Goal: Navigation & Orientation: Find specific page/section

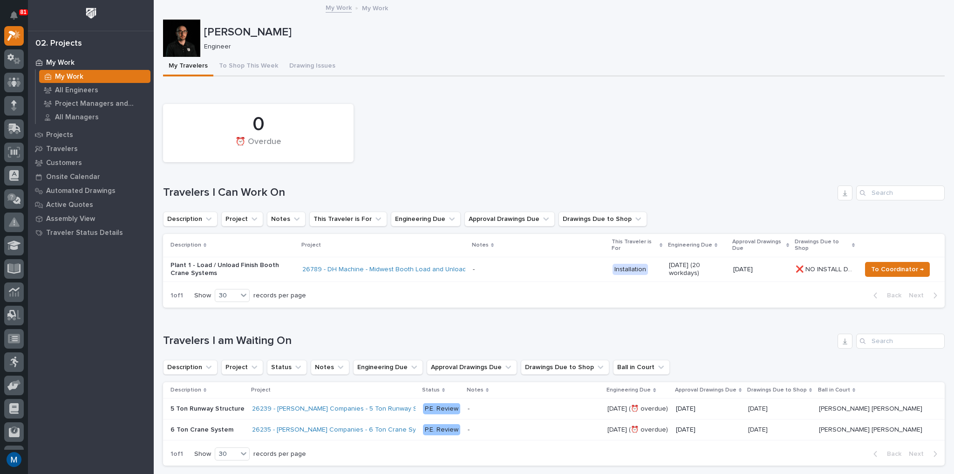
click at [100, 81] on div "My Work" at bounding box center [94, 76] width 111 height 13
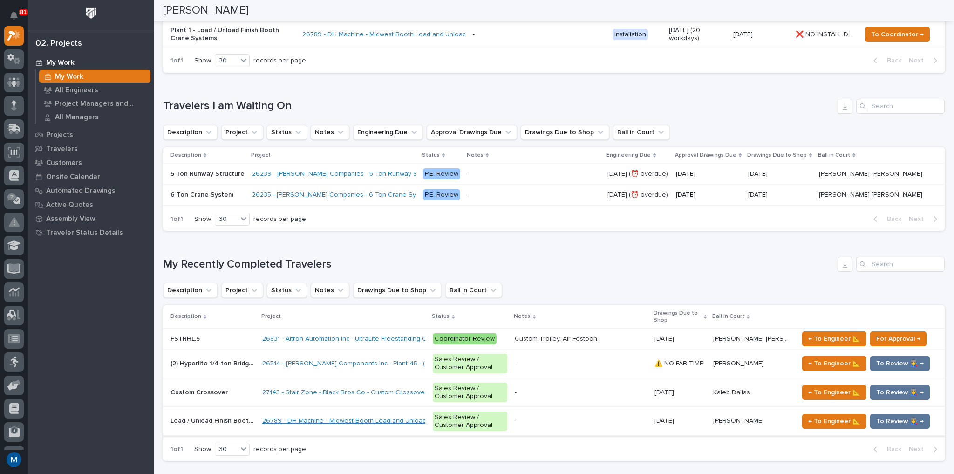
scroll to position [224, 0]
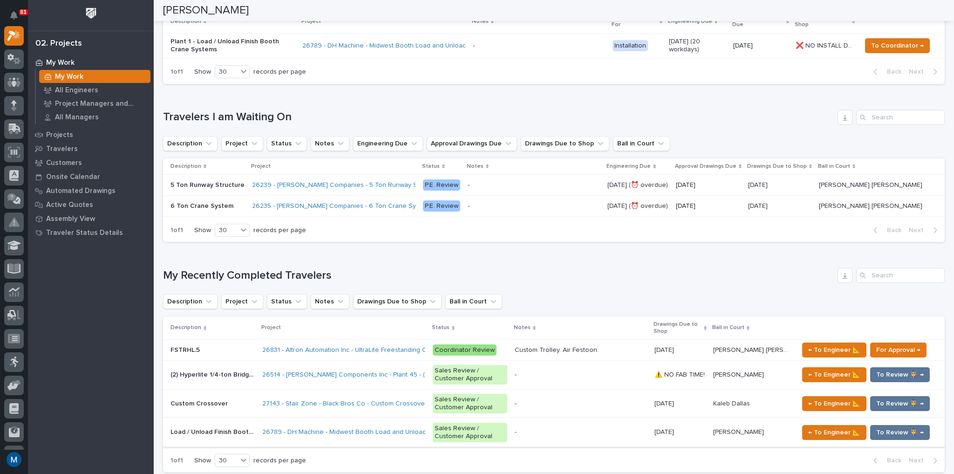
click at [556, 273] on h1 "My Recently Completed Travelers" at bounding box center [498, 276] width 671 height 14
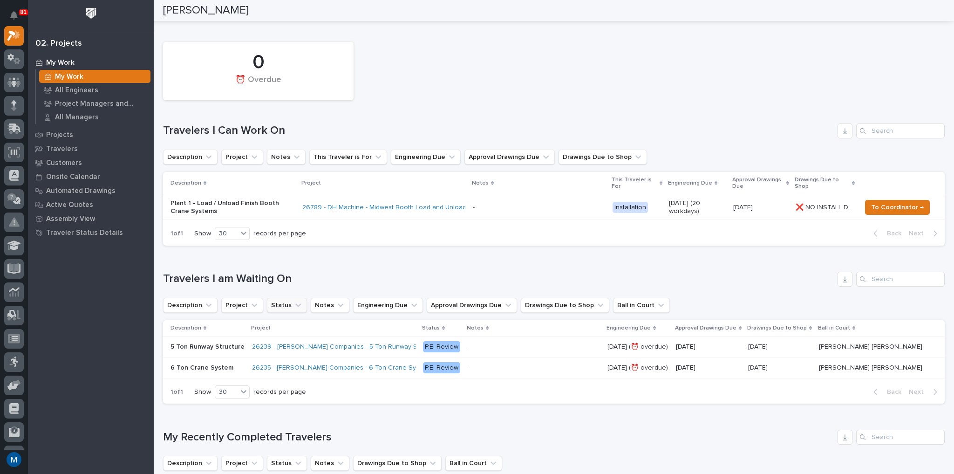
scroll to position [37, 0]
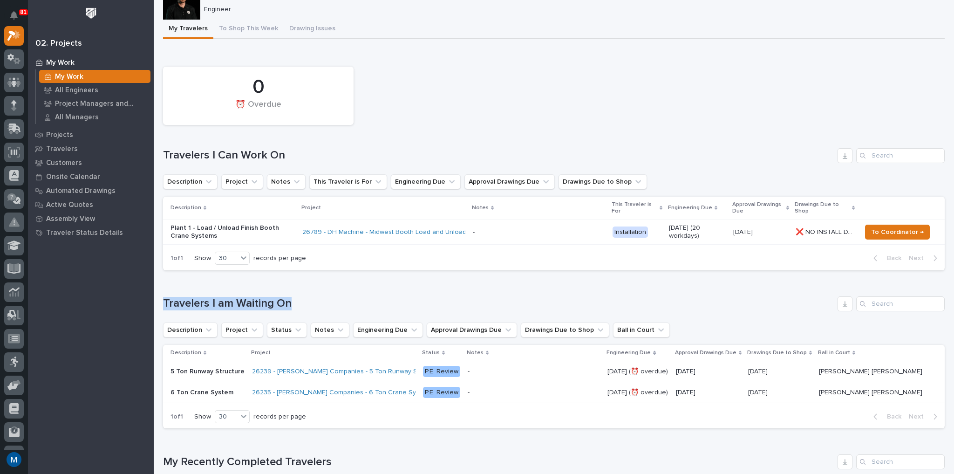
drag, startPoint x: 288, startPoint y: 303, endPoint x: 156, endPoint y: 303, distance: 131.3
drag, startPoint x: 164, startPoint y: 303, endPoint x: 303, endPoint y: 306, distance: 139.3
click at [303, 306] on h1 "Travelers I am Waiting On" at bounding box center [498, 304] width 671 height 14
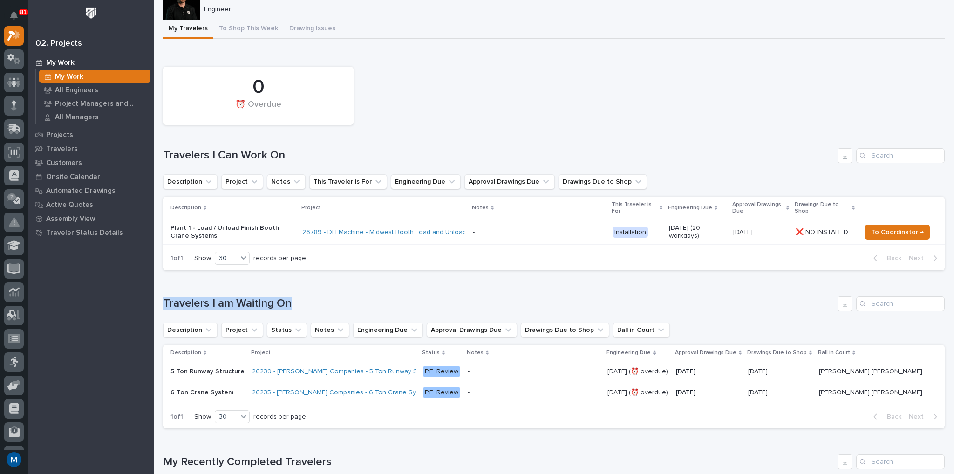
click at [303, 306] on h1 "Travelers I am Waiting On" at bounding box center [498, 304] width 671 height 14
drag, startPoint x: 291, startPoint y: 304, endPoint x: 156, endPoint y: 306, distance: 134.1
drag, startPoint x: 166, startPoint y: 301, endPoint x: 189, endPoint y: 301, distance: 22.8
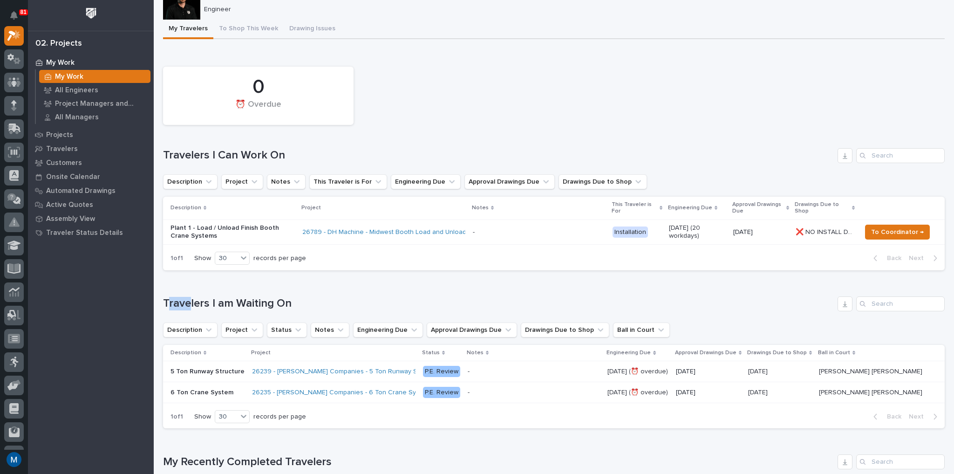
click at [189, 301] on h1 "Travelers I am Waiting On" at bounding box center [498, 304] width 671 height 14
drag, startPoint x: 165, startPoint y: 303, endPoint x: 293, endPoint y: 299, distance: 128.1
click at [293, 299] on h1 "Travelers I am Waiting On" at bounding box center [498, 304] width 671 height 14
drag, startPoint x: 280, startPoint y: 301, endPoint x: 158, endPoint y: 300, distance: 122.0
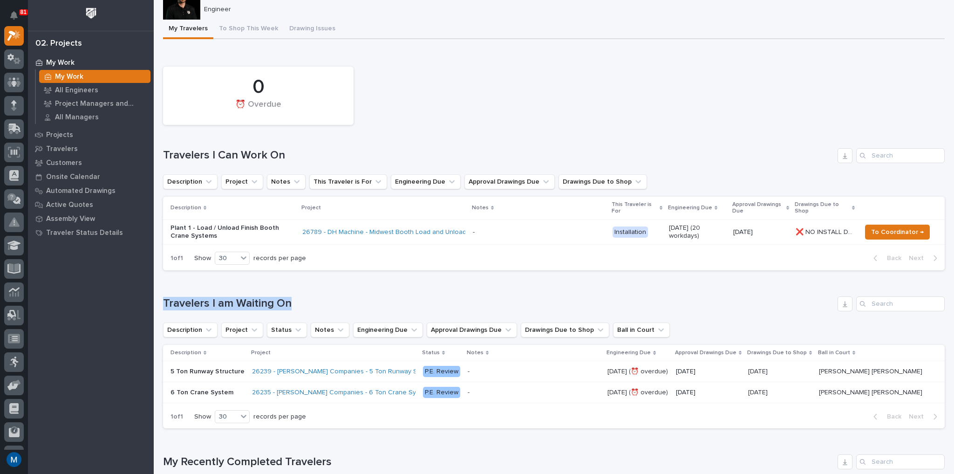
click at [170, 297] on h1 "Travelers I am Waiting On" at bounding box center [498, 304] width 671 height 14
drag, startPoint x: 163, startPoint y: 300, endPoint x: 324, endPoint y: 311, distance: 161.5
click at [324, 311] on div "Travelers I am Waiting On Description Project Status Notes Engineering Due Appr…" at bounding box center [553, 362] width 781 height 132
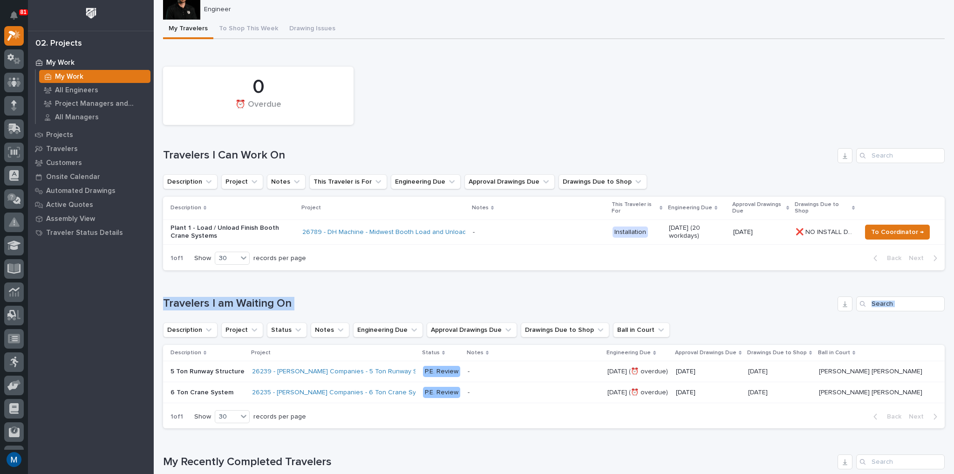
drag, startPoint x: 306, startPoint y: 305, endPoint x: 294, endPoint y: 304, distance: 12.2
click at [306, 304] on h1 "Travelers I am Waiting On" at bounding box center [498, 304] width 671 height 14
click at [283, 304] on h1 "Travelers I am Waiting On" at bounding box center [498, 304] width 671 height 14
drag, startPoint x: 290, startPoint y: 302, endPoint x: 157, endPoint y: 302, distance: 132.3
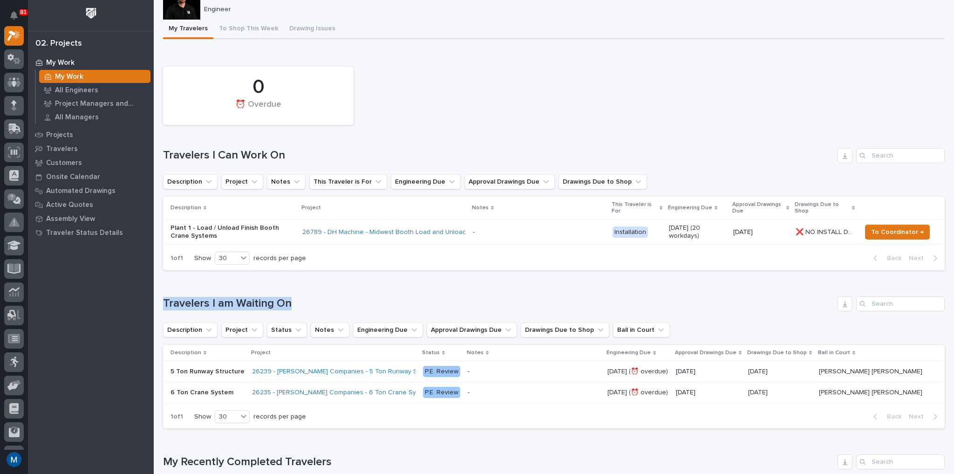
drag, startPoint x: 166, startPoint y: 298, endPoint x: 318, endPoint y: 296, distance: 151.8
click at [318, 297] on h1 "Travelers I am Waiting On" at bounding box center [498, 304] width 671 height 14
click at [306, 299] on h1 "Travelers I am Waiting On" at bounding box center [498, 304] width 671 height 14
click at [458, 82] on div "0 ⏰ Overdue" at bounding box center [553, 96] width 791 height 68
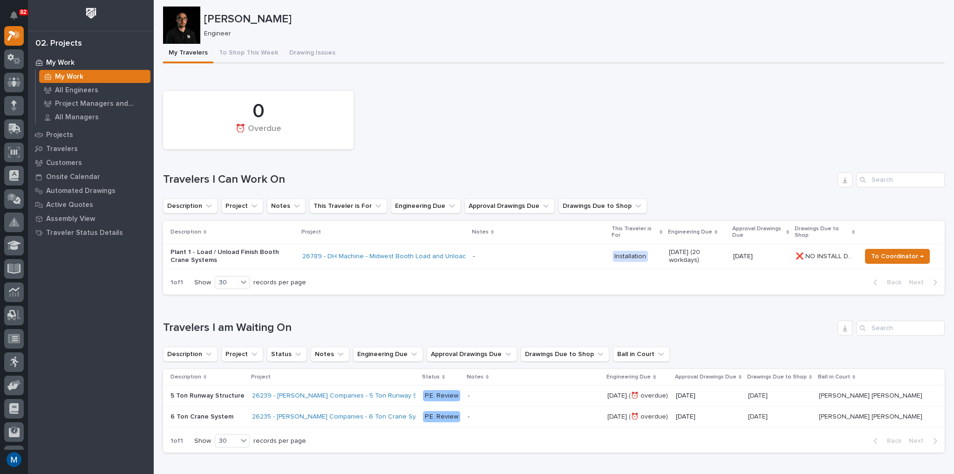
scroll to position [0, 0]
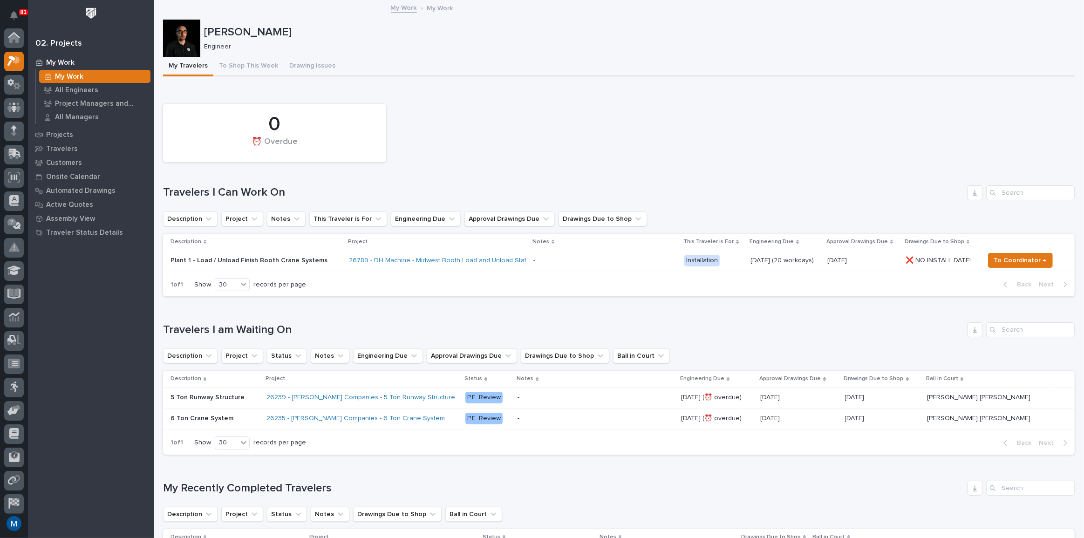
click at [452, 108] on div "0 ⏰ Overdue" at bounding box center [618, 133] width 921 height 68
click at [232, 68] on button "To Shop This Week" at bounding box center [248, 67] width 70 height 20
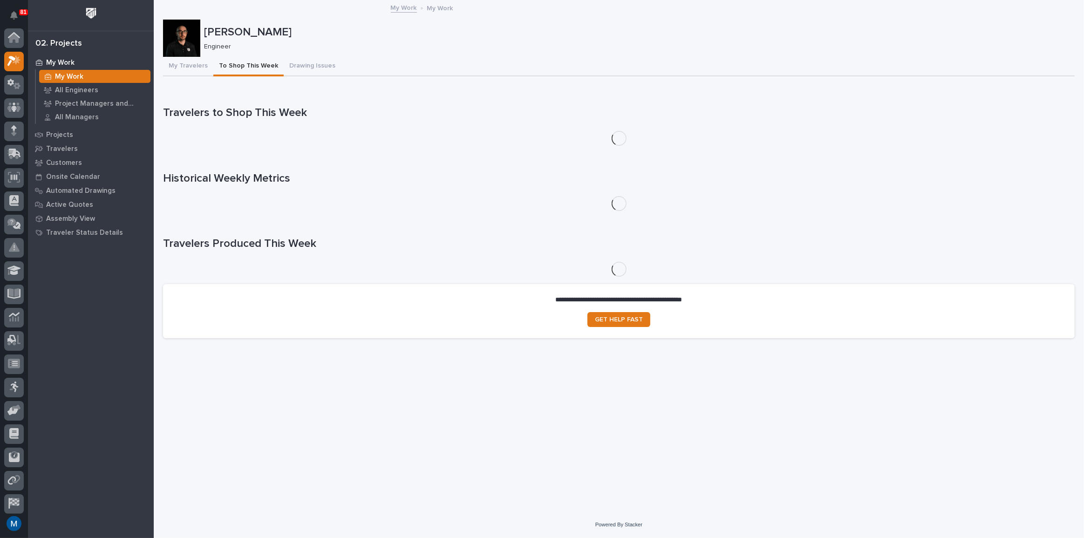
scroll to position [23, 0]
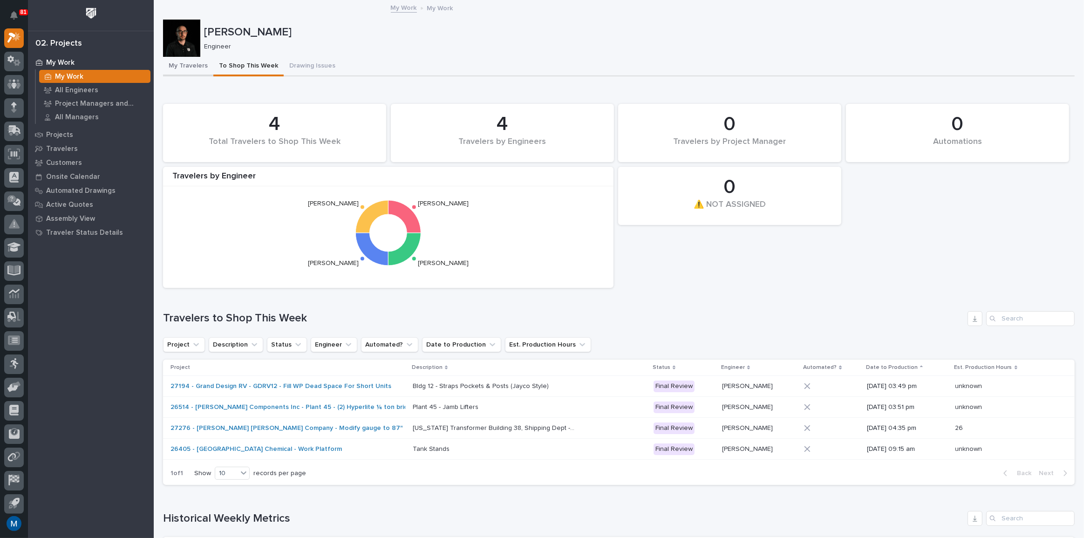
click at [195, 68] on button "My Travelers" at bounding box center [188, 67] width 50 height 20
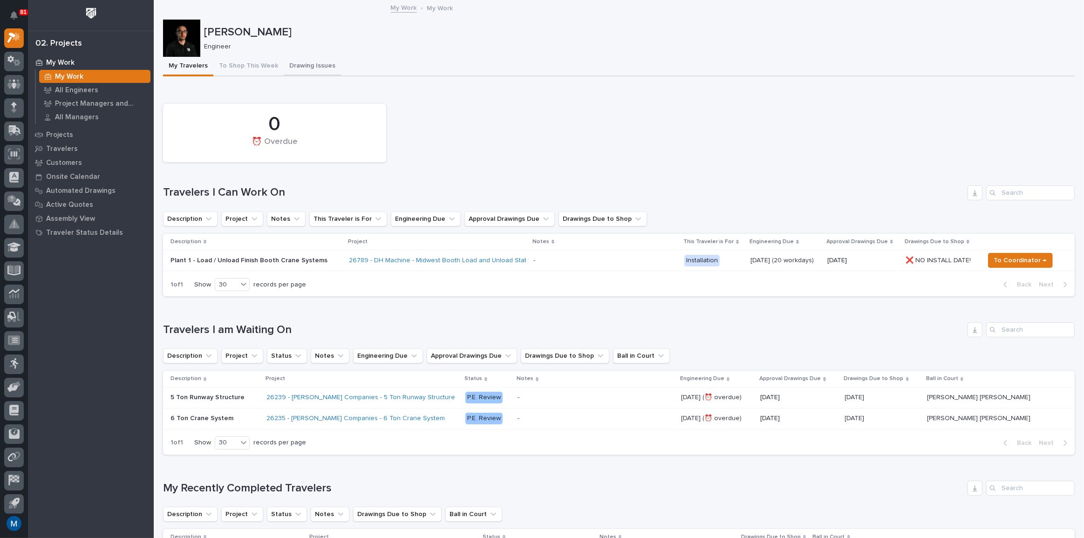
click at [302, 71] on button "Drawing Issues" at bounding box center [312, 67] width 57 height 20
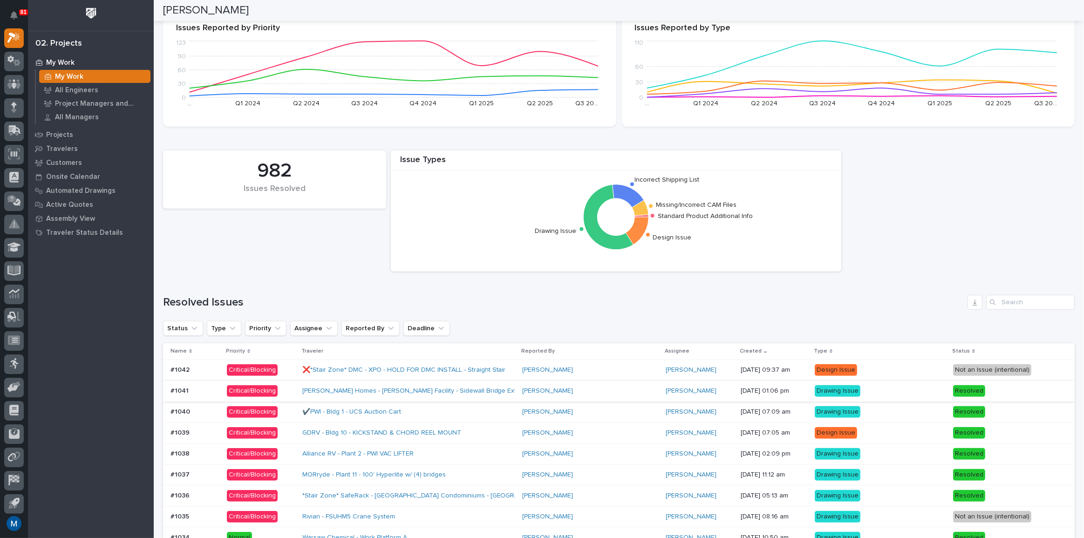
scroll to position [254, 0]
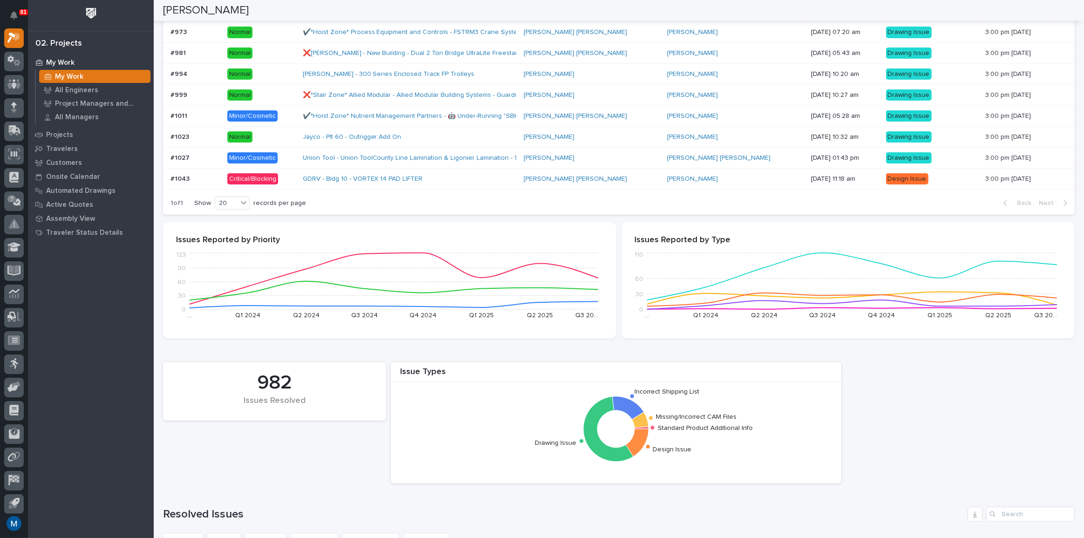
drag, startPoint x: 75, startPoint y: 60, endPoint x: 136, endPoint y: 5, distance: 82.5
click at [75, 60] on div "My Work" at bounding box center [90, 62] width 121 height 13
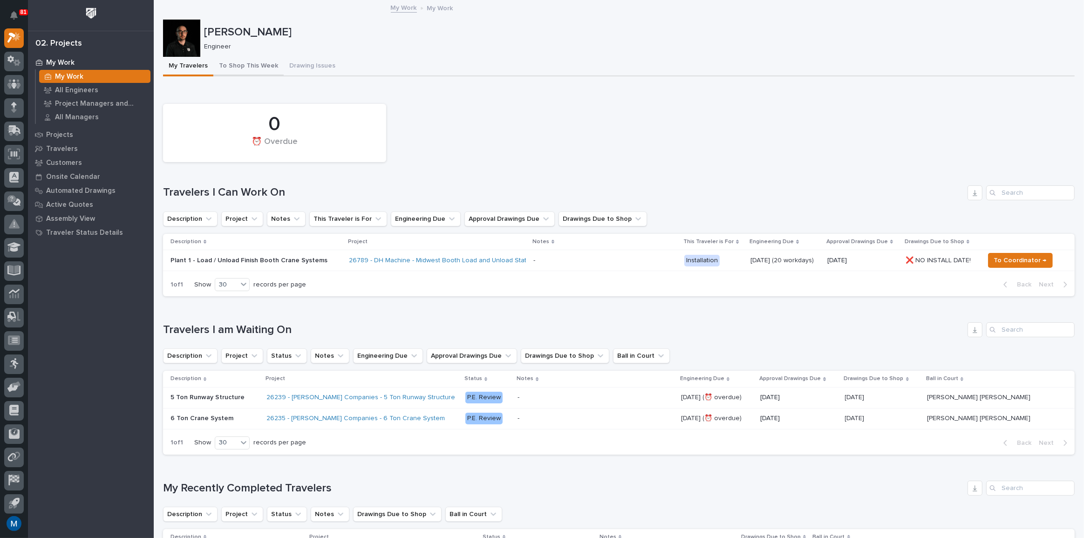
click at [237, 64] on button "To Shop This Week" at bounding box center [248, 67] width 70 height 20
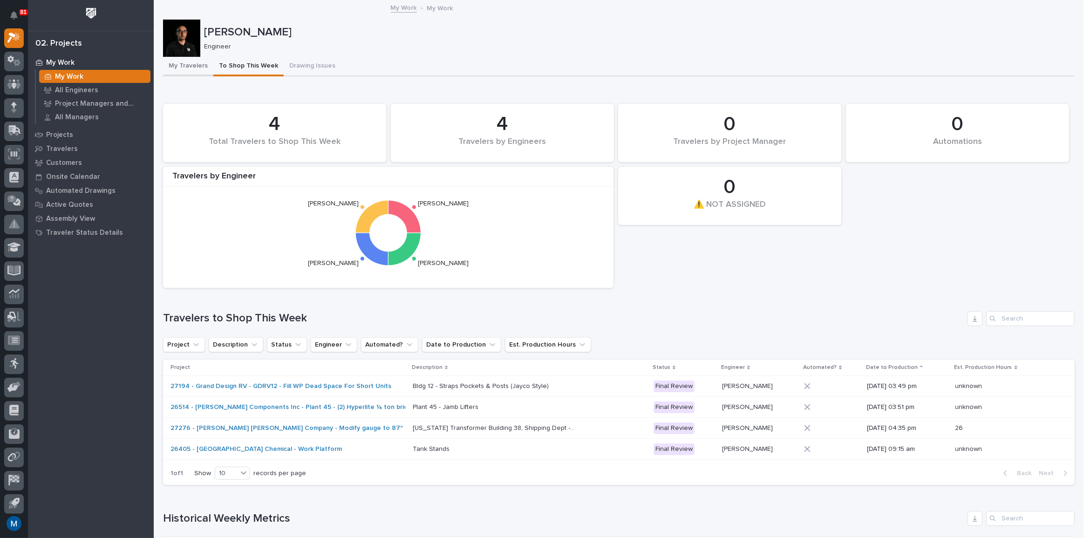
click at [202, 65] on button "My Travelers" at bounding box center [188, 67] width 50 height 20
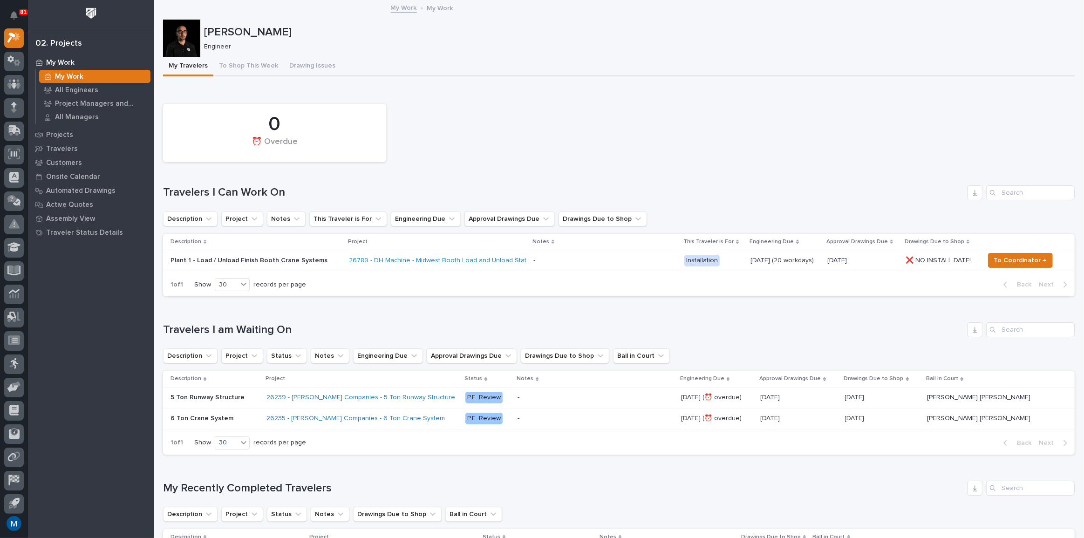
click at [242, 55] on div "[PERSON_NAME] Engineer" at bounding box center [618, 38] width 911 height 37
click at [242, 66] on button "To Shop This Week" at bounding box center [248, 67] width 70 height 20
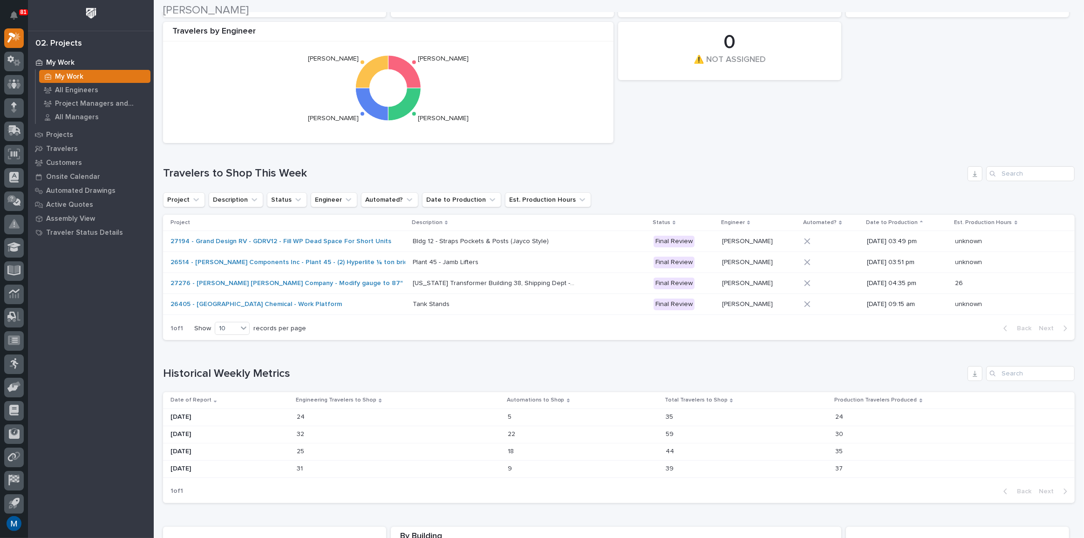
scroll to position [211, 0]
